Goal: Contribute content

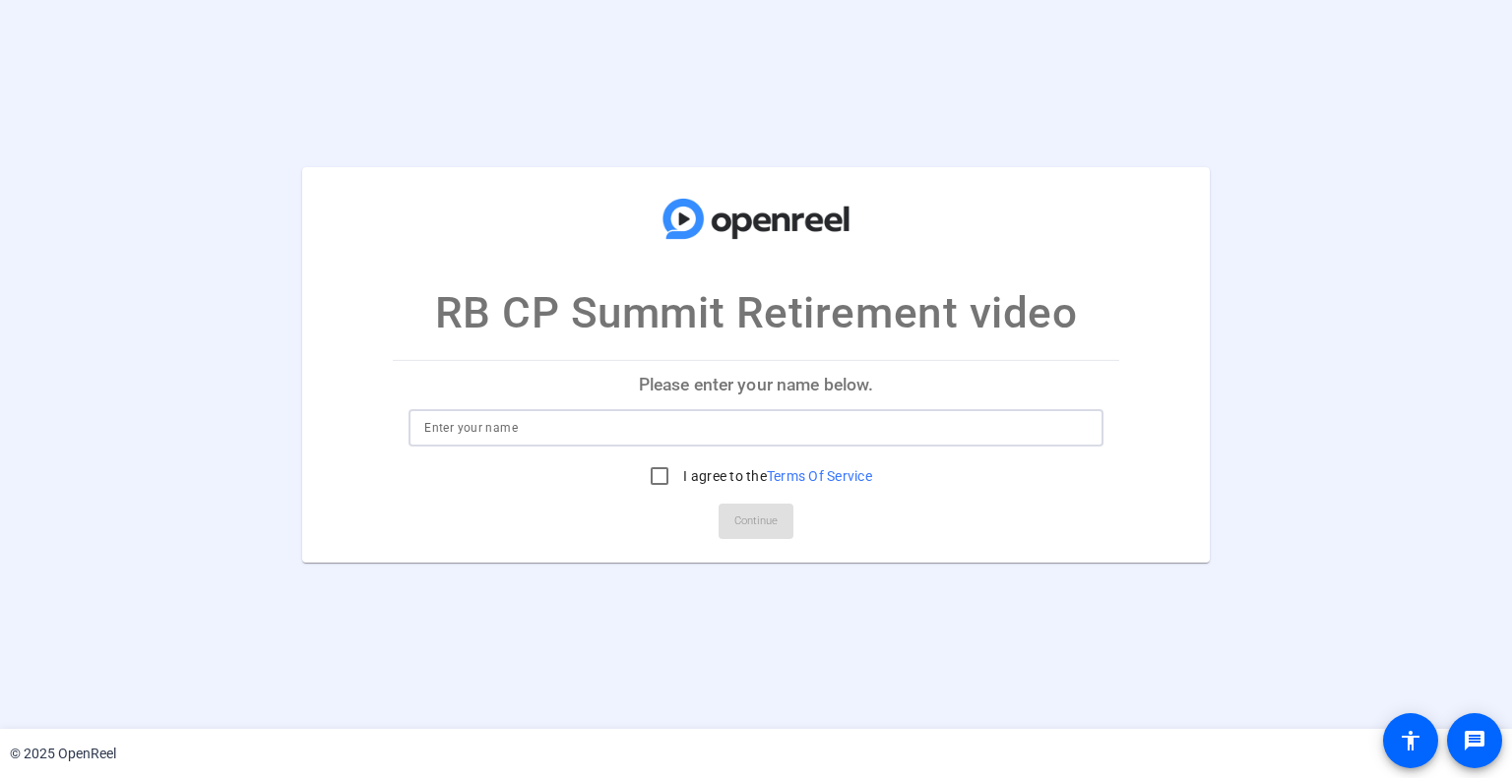
click at [619, 428] on input at bounding box center [755, 428] width 662 height 24
type input "[PERSON_NAME]"
click at [653, 479] on input "I agree to the Terms Of Service" at bounding box center [659, 476] width 39 height 39
checkbox input "true"
click at [741, 519] on span "Continue" at bounding box center [755, 522] width 43 height 30
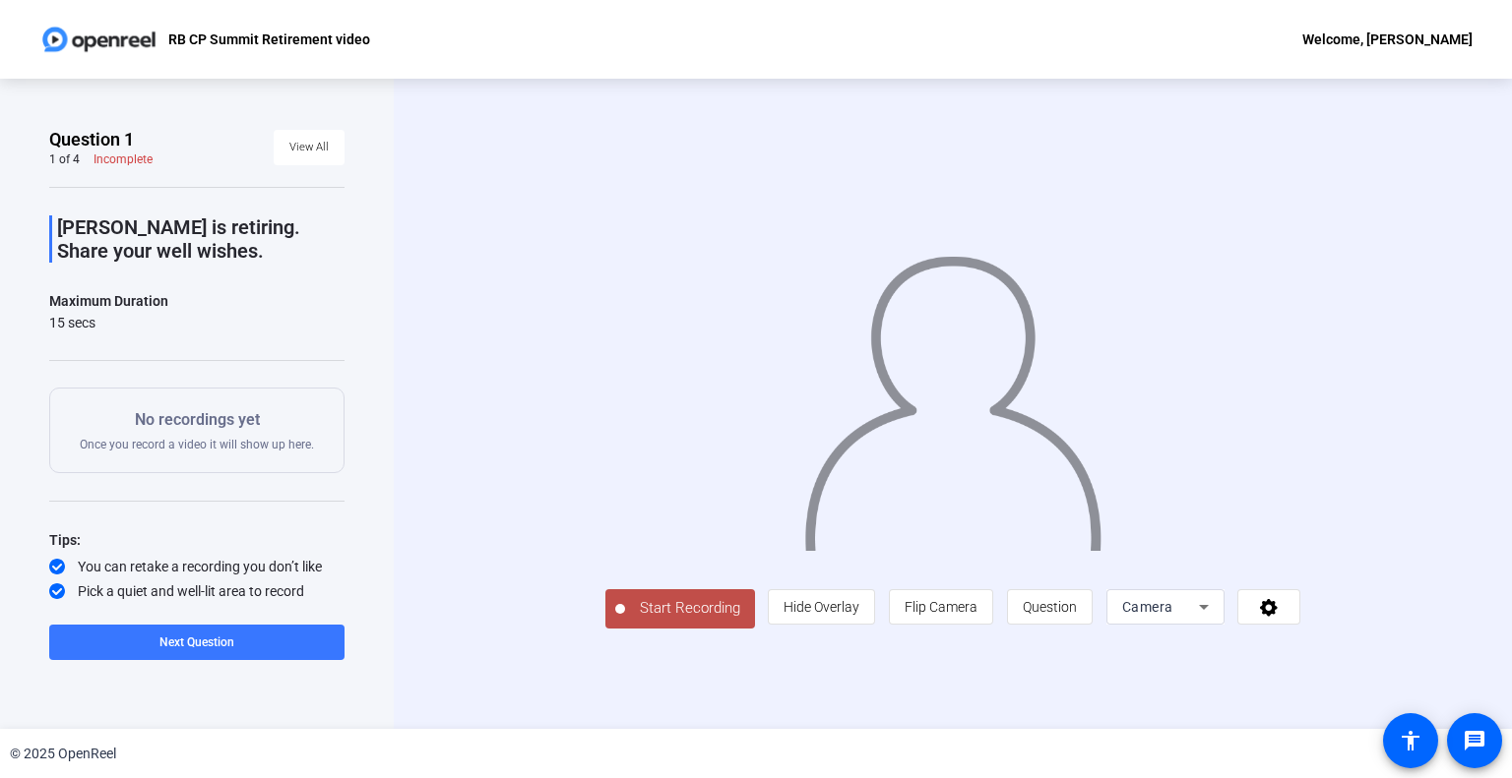
click at [693, 607] on span "Start Recording" at bounding box center [690, 608] width 130 height 23
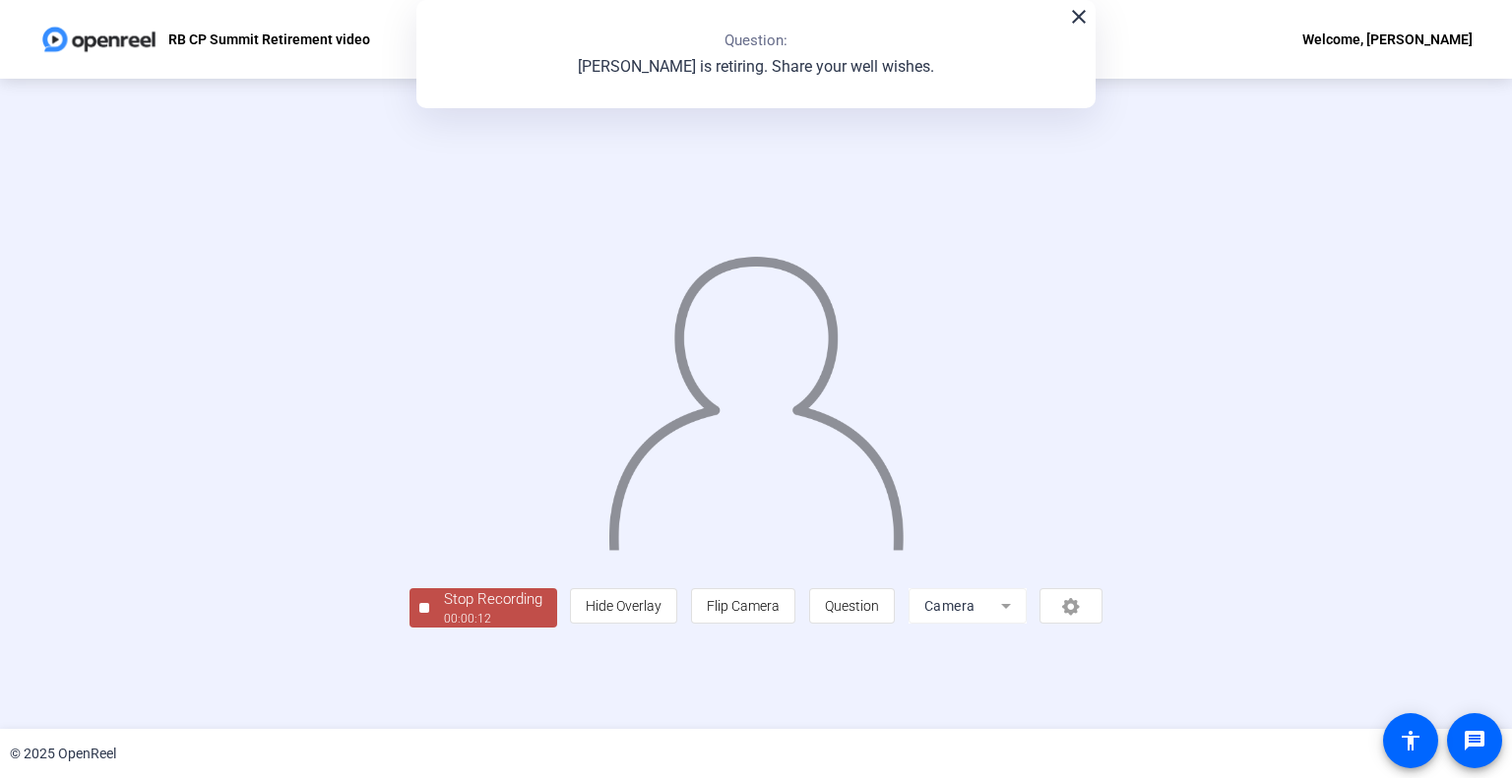
click at [468, 625] on div "00:00:12" at bounding box center [493, 619] width 98 height 18
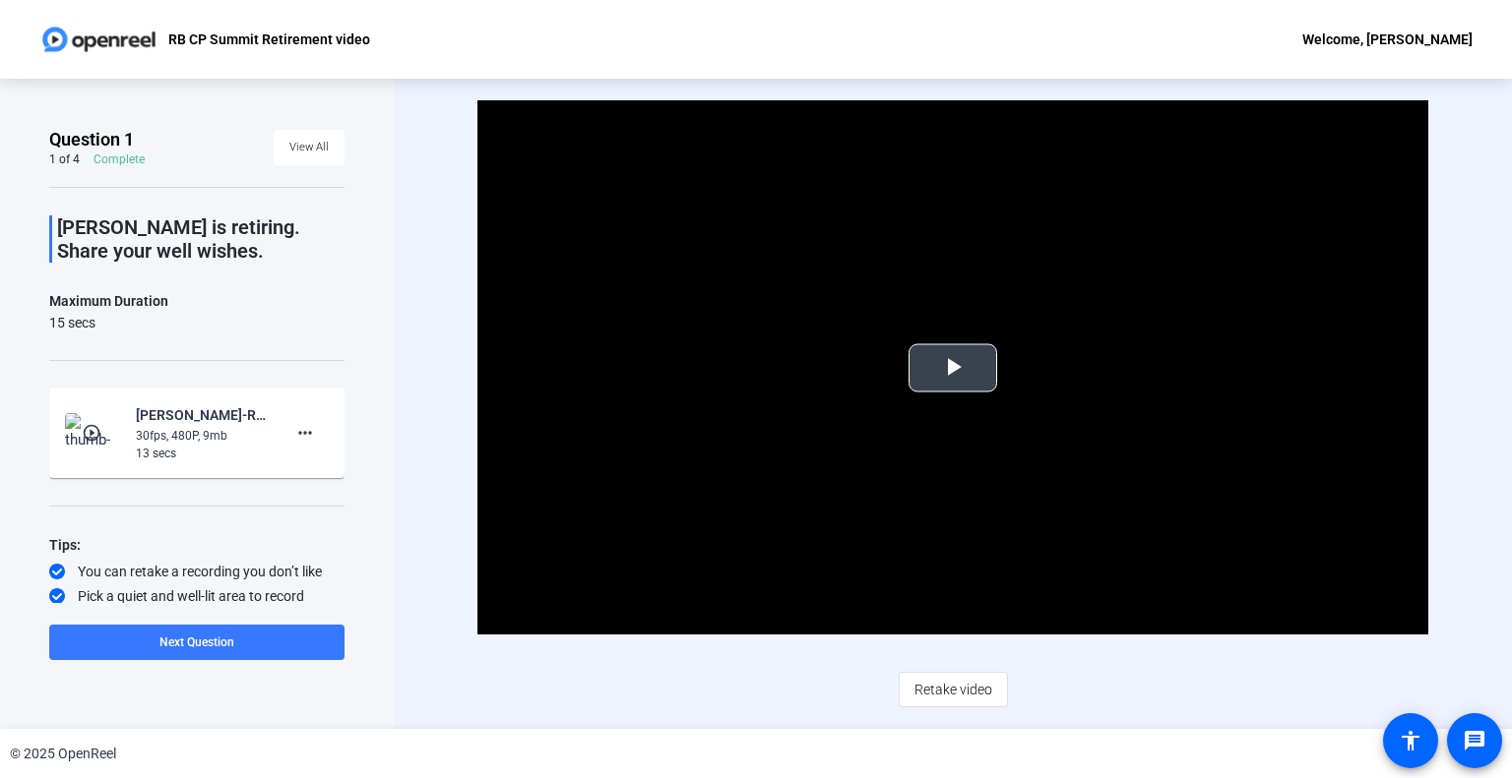
click at [953, 368] on span "Video Player" at bounding box center [953, 368] width 0 height 0
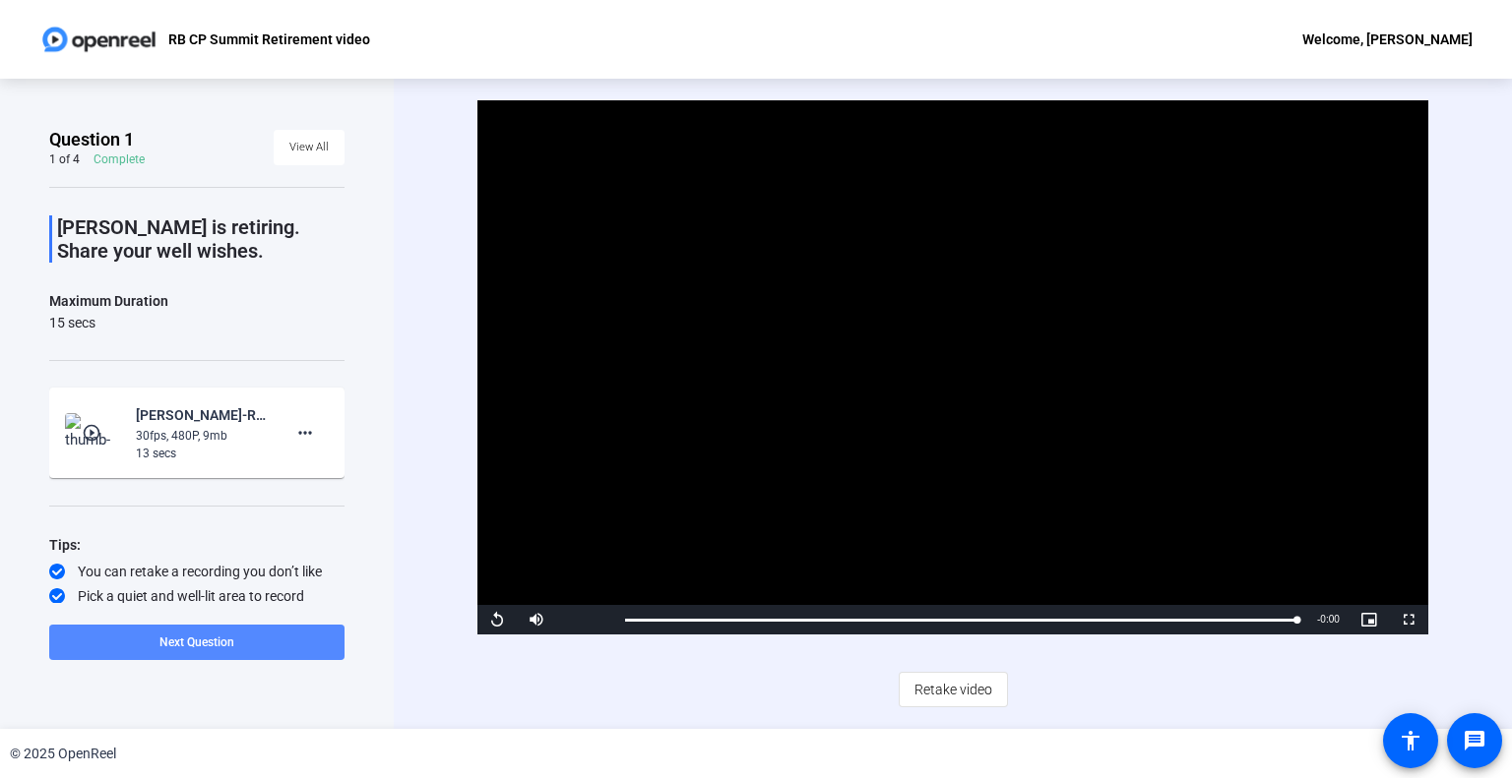
click at [258, 640] on span at bounding box center [196, 642] width 295 height 47
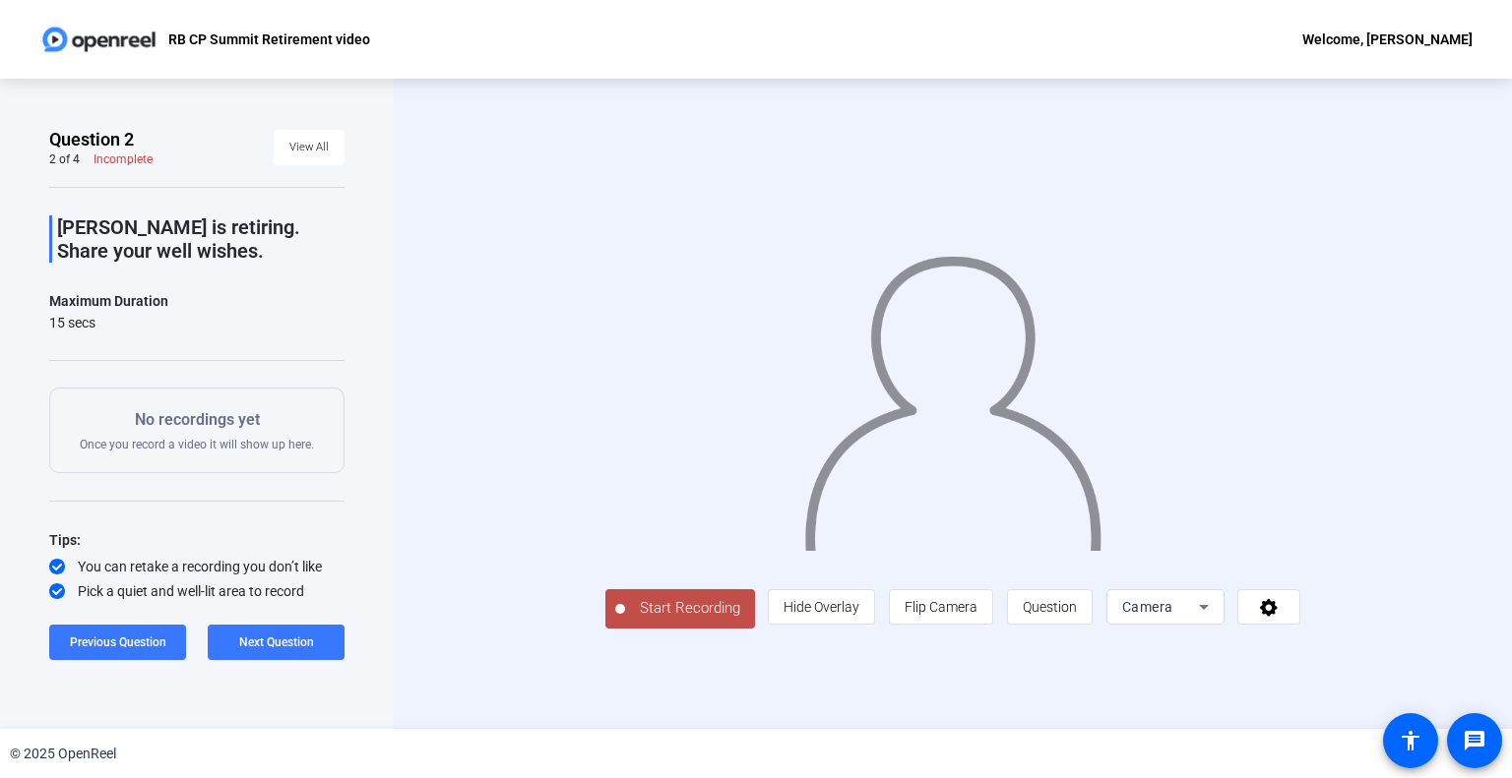
click at [625, 620] on span "Start Recording" at bounding box center [690, 608] width 130 height 23
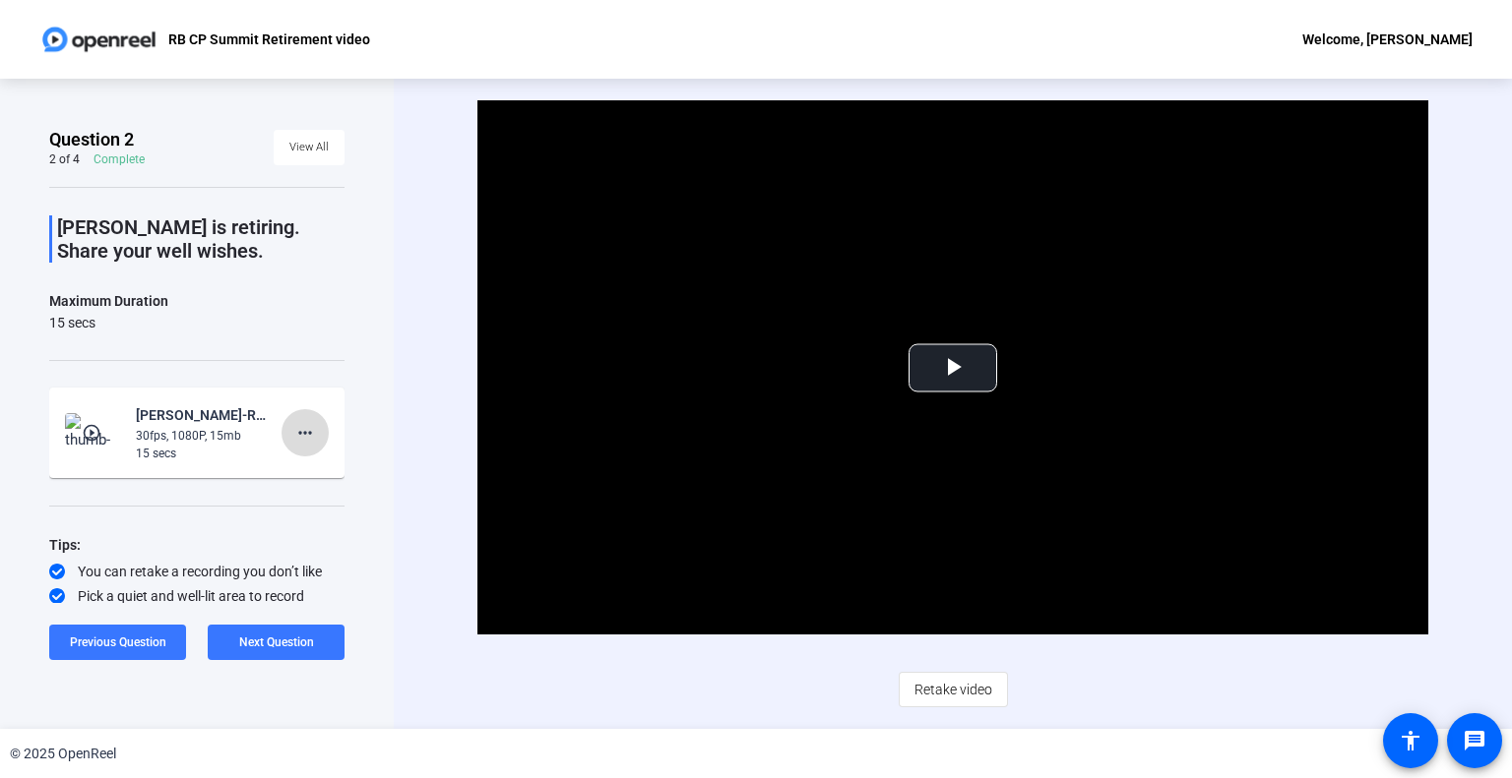
click at [299, 447] on span at bounding box center [304, 432] width 47 height 47
click at [299, 499] on span "Retake" at bounding box center [326, 498] width 79 height 24
click at [953, 368] on span "Video Player" at bounding box center [953, 368] width 0 height 0
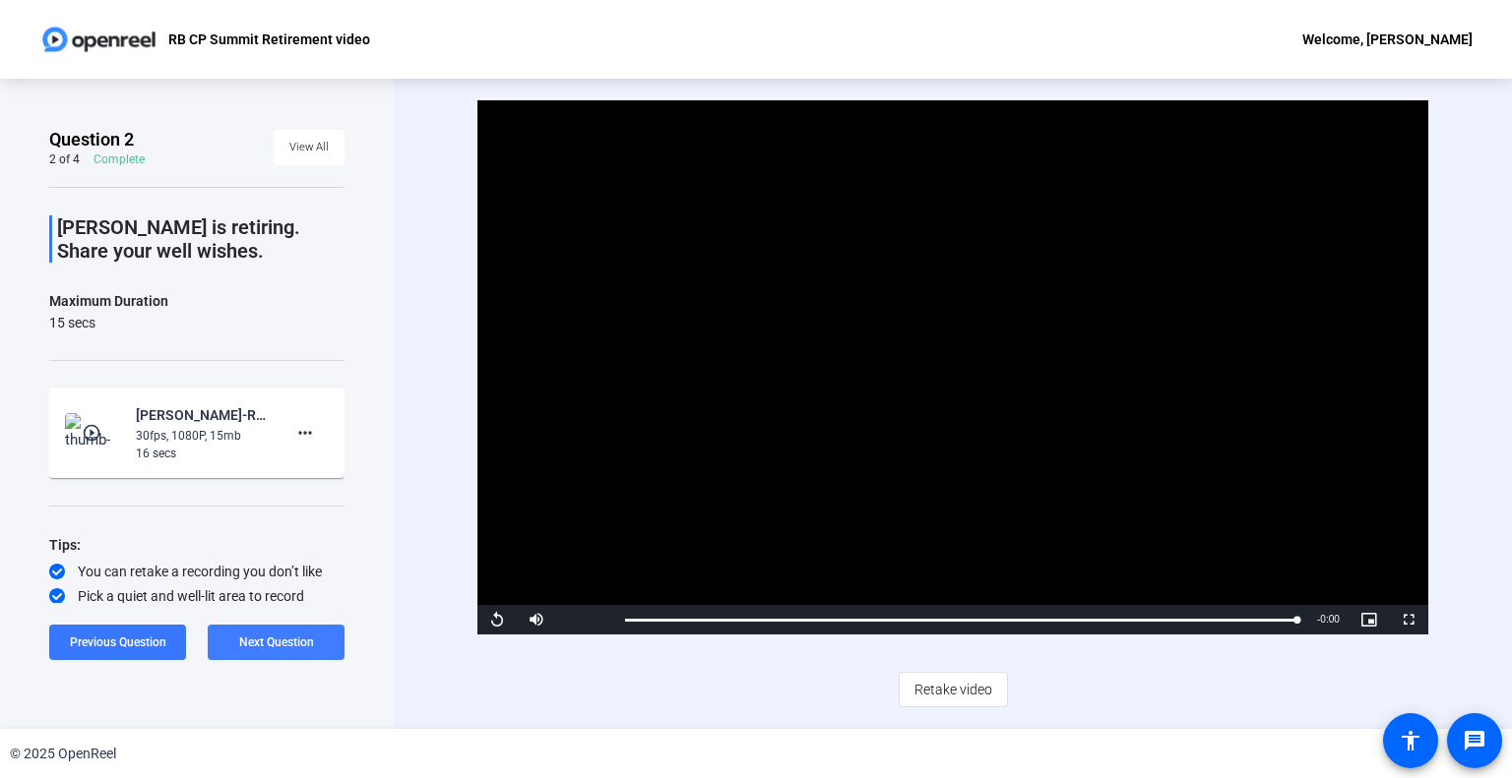
click at [274, 642] on span "Next Question" at bounding box center [276, 643] width 75 height 14
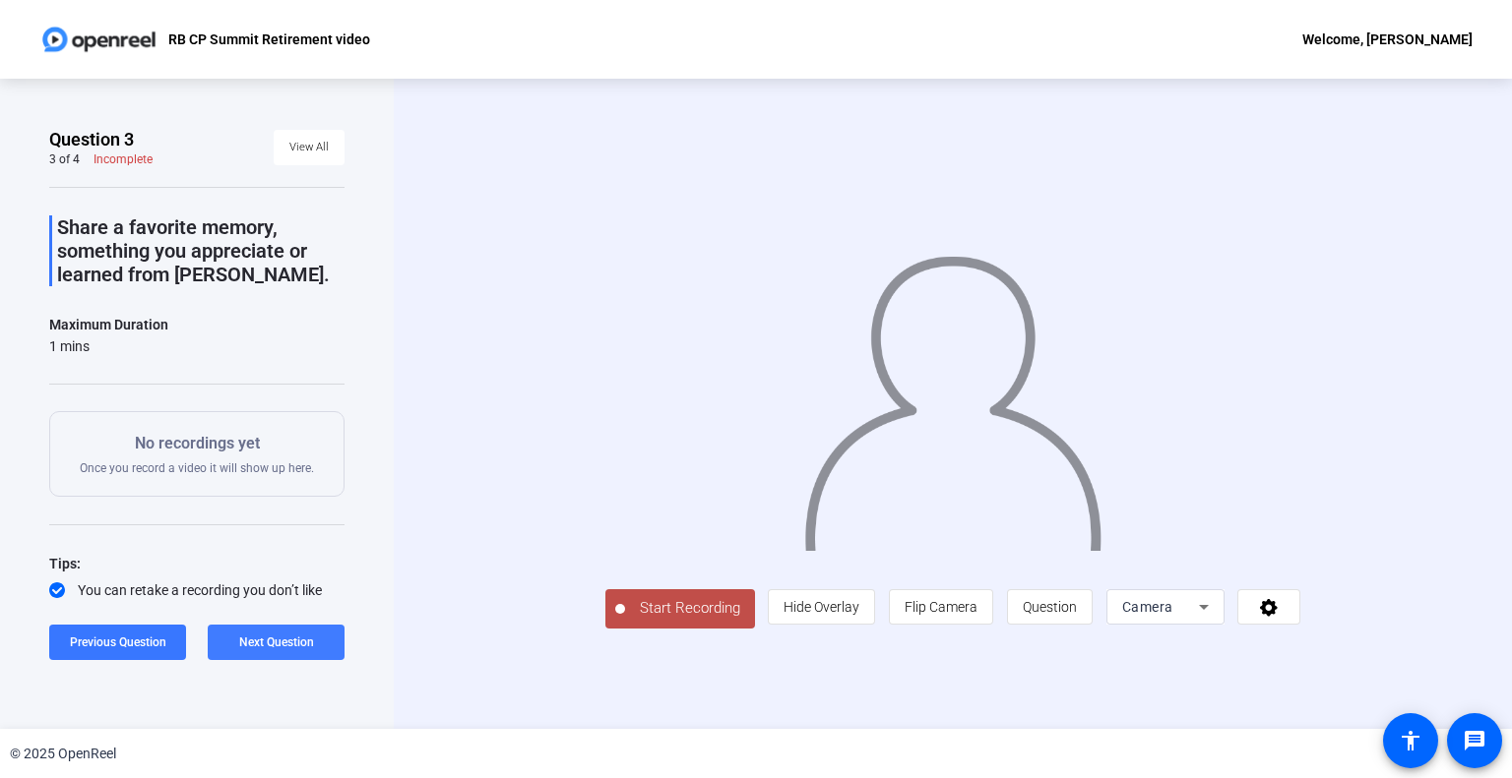
click at [269, 636] on span "Next Question" at bounding box center [276, 643] width 75 height 14
click at [246, 637] on span at bounding box center [196, 642] width 295 height 47
click at [155, 636] on span "Previous Question" at bounding box center [118, 643] width 96 height 14
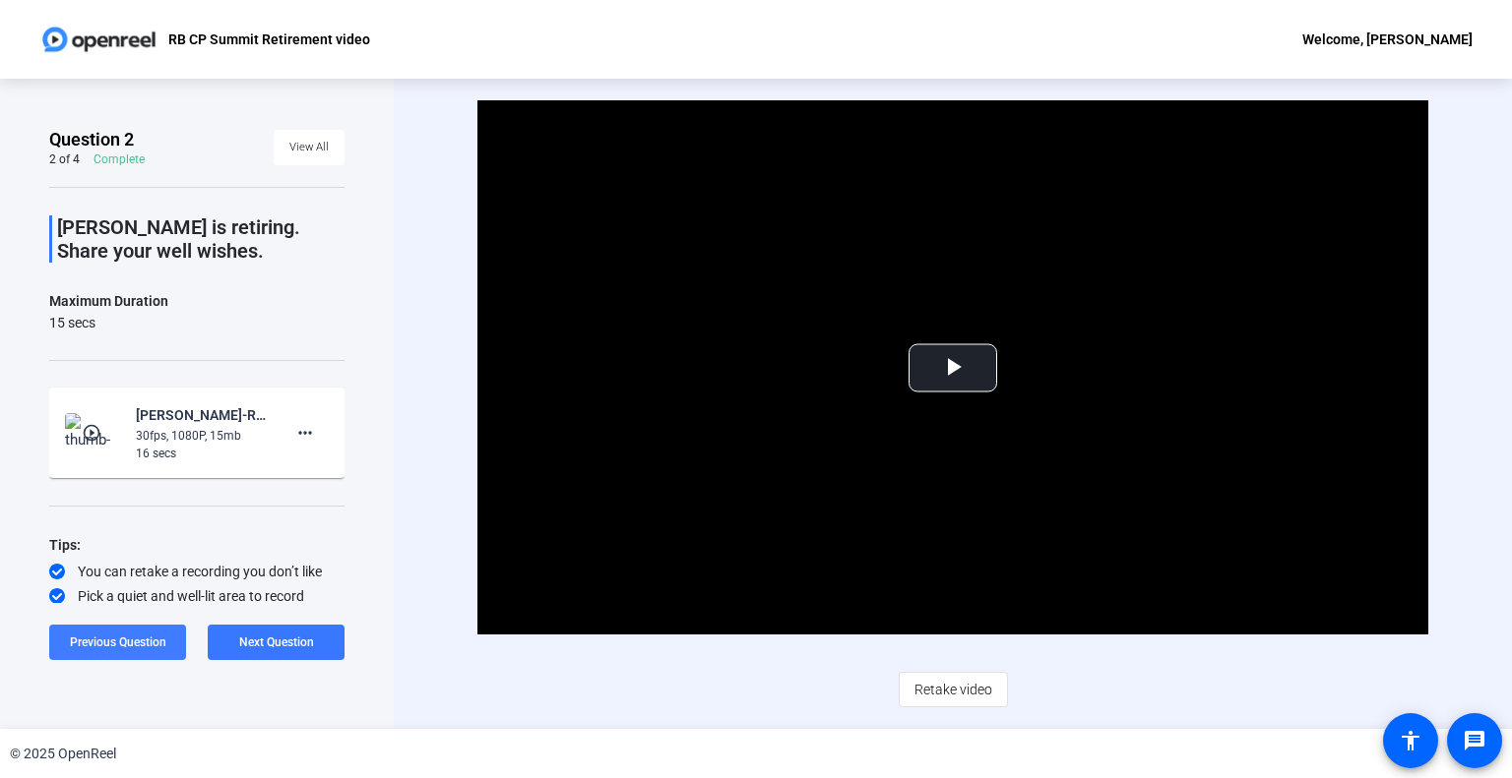
click at [155, 636] on span "Previous Question" at bounding box center [118, 643] width 96 height 14
click at [1393, 38] on div "Welcome, [PERSON_NAME]" at bounding box center [1387, 40] width 170 height 24
